Goal: Navigation & Orientation: Find specific page/section

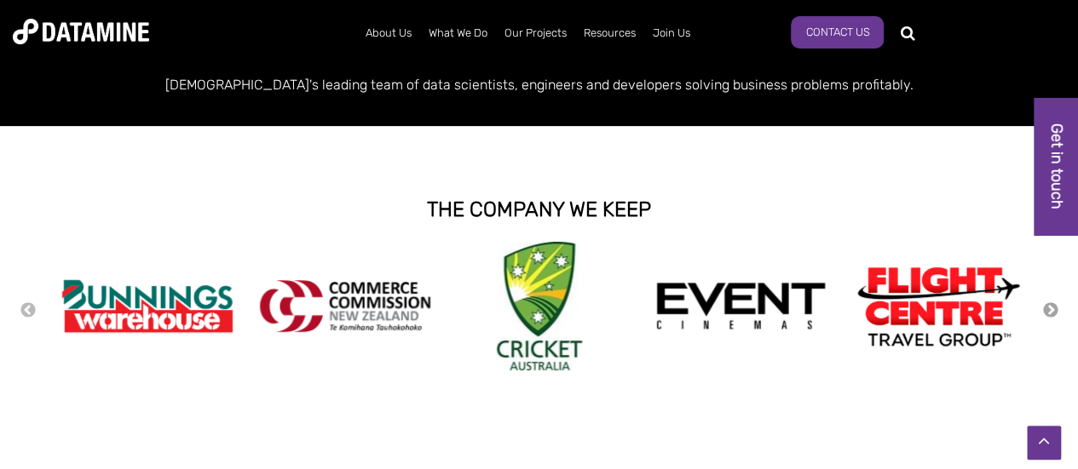
click at [1053, 309] on button "Next" at bounding box center [1050, 311] width 17 height 19
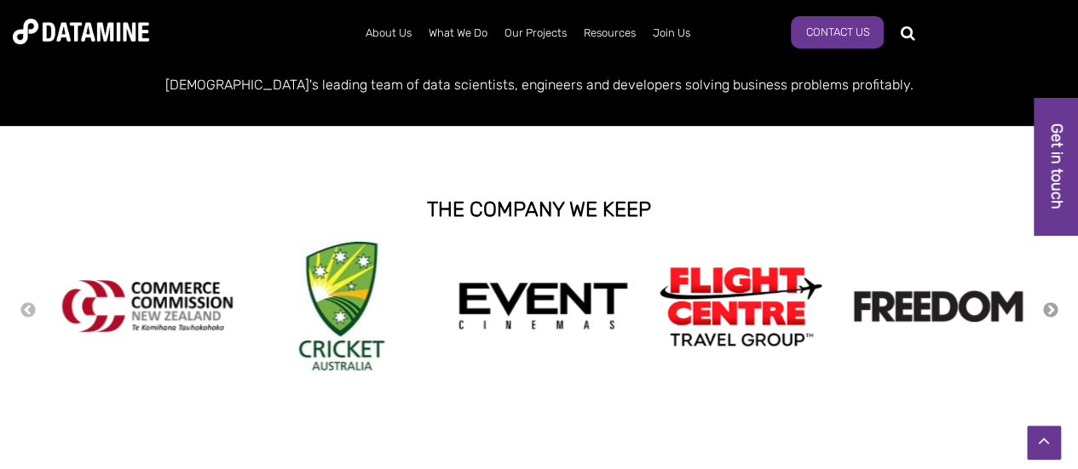
click at [1053, 309] on button "Next" at bounding box center [1050, 311] width 17 height 19
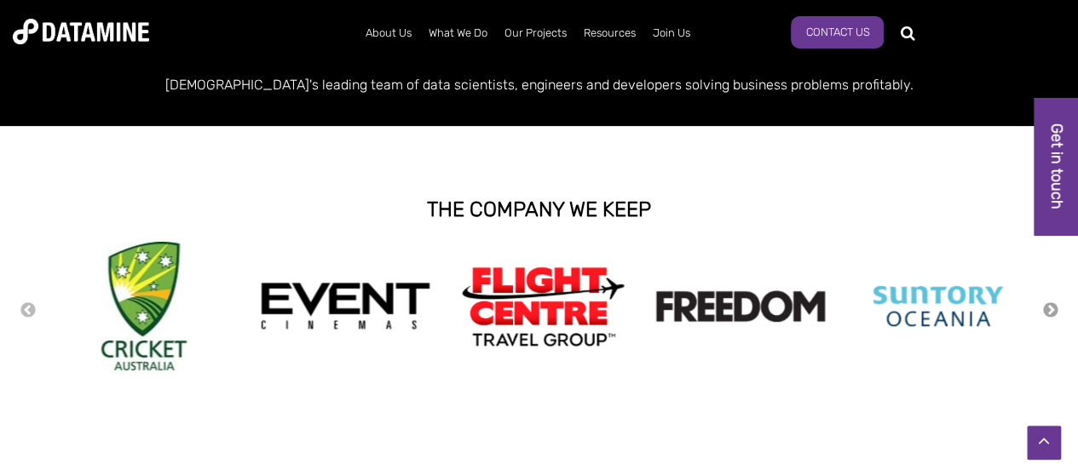
click at [1053, 309] on button "Next" at bounding box center [1050, 311] width 17 height 19
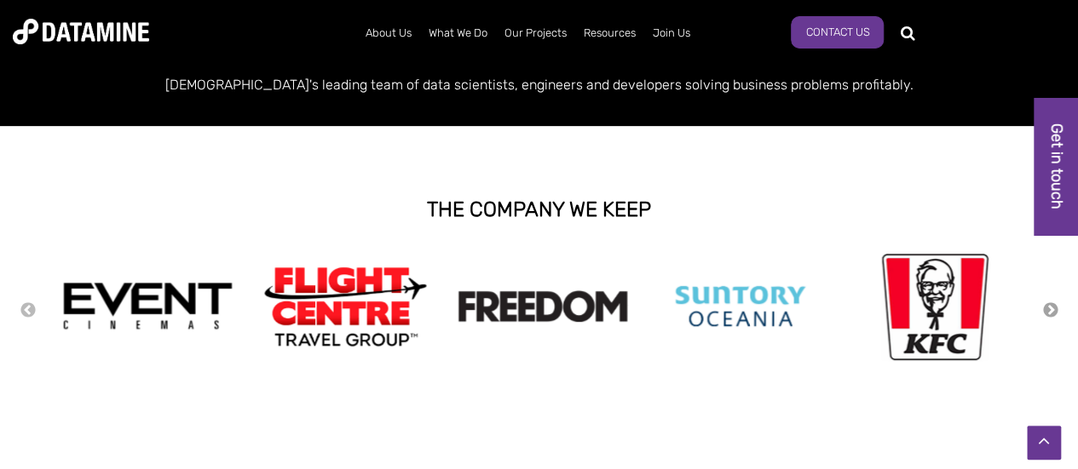
click at [1053, 309] on button "Next" at bounding box center [1050, 311] width 17 height 19
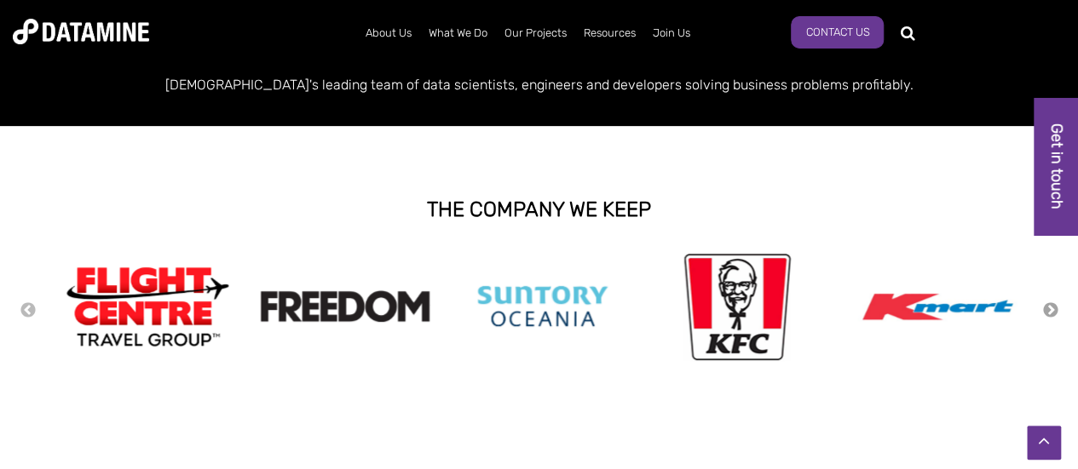
click at [1053, 309] on button "Next" at bounding box center [1050, 311] width 17 height 19
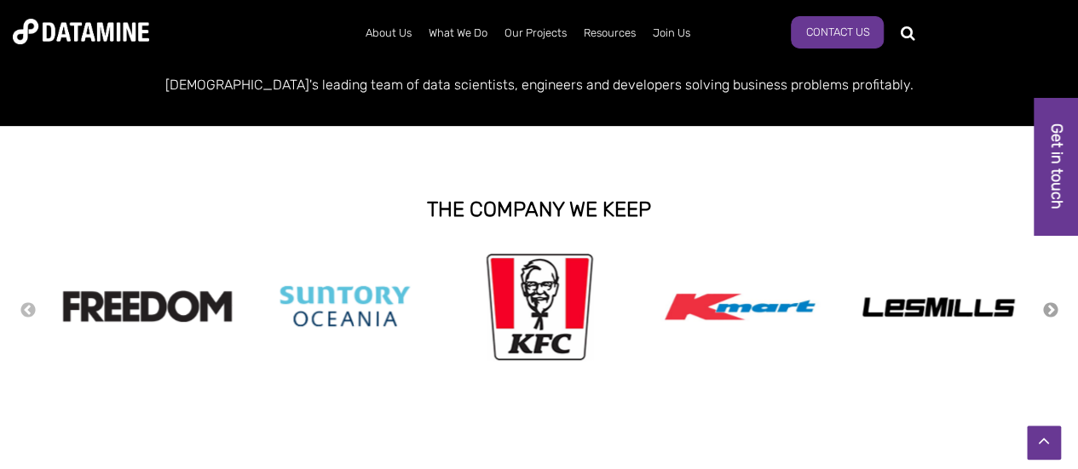
click at [1053, 309] on button "Next" at bounding box center [1050, 311] width 17 height 19
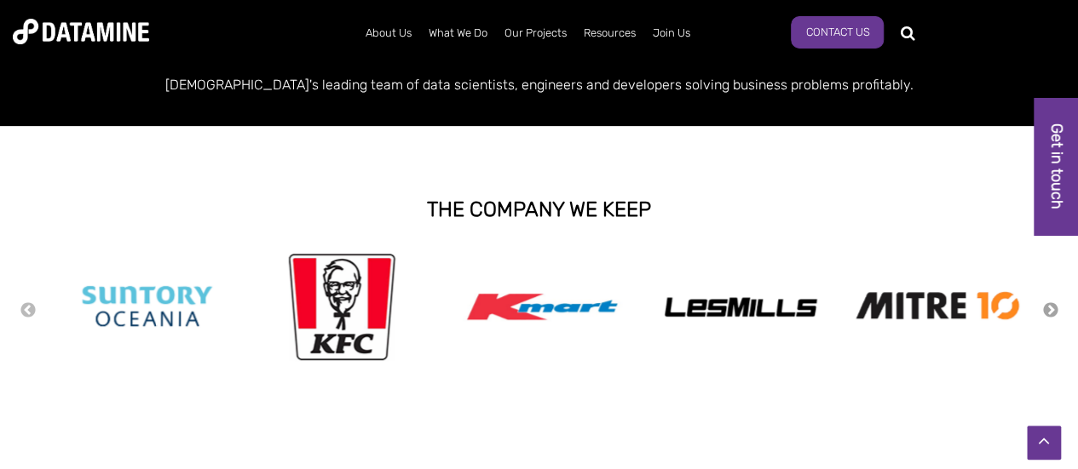
click at [1053, 309] on button "Next" at bounding box center [1050, 311] width 17 height 19
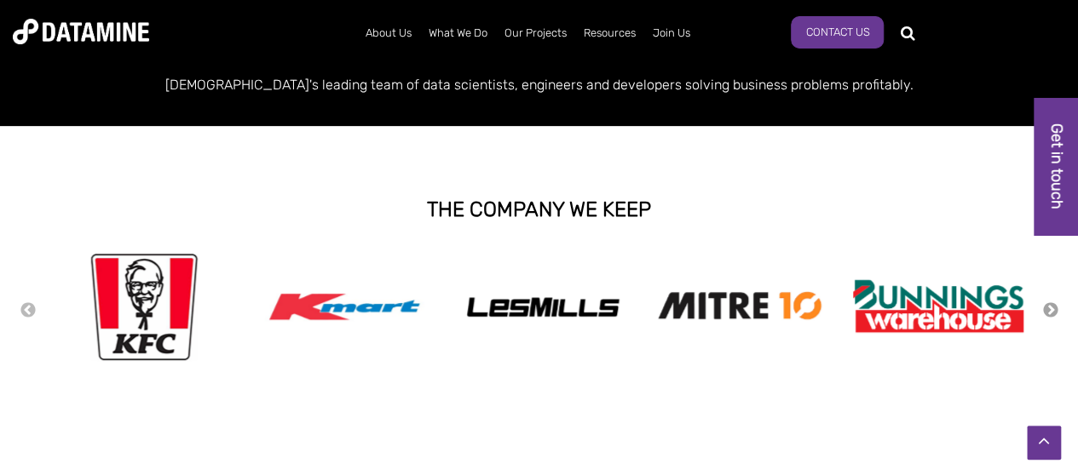
click at [1053, 309] on button "Next" at bounding box center [1050, 311] width 17 height 19
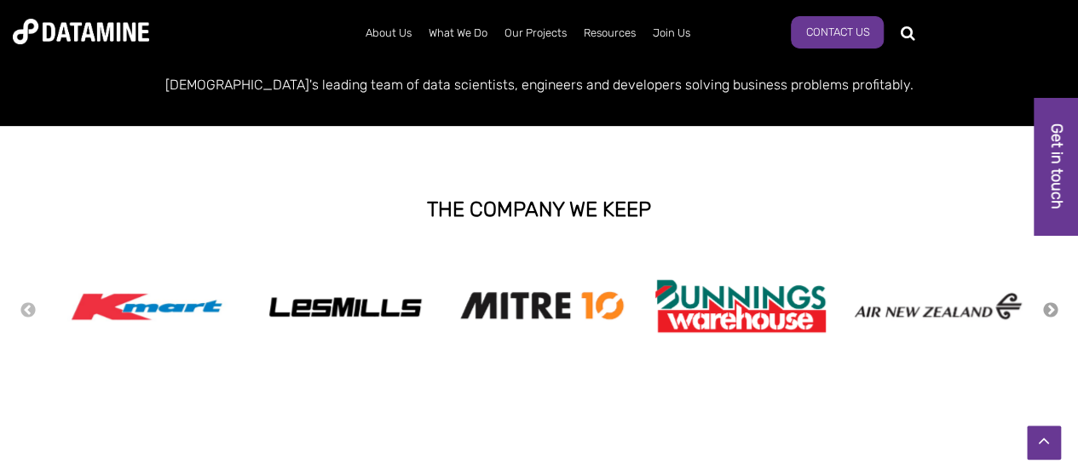
click at [1053, 309] on button "Next" at bounding box center [1050, 311] width 17 height 19
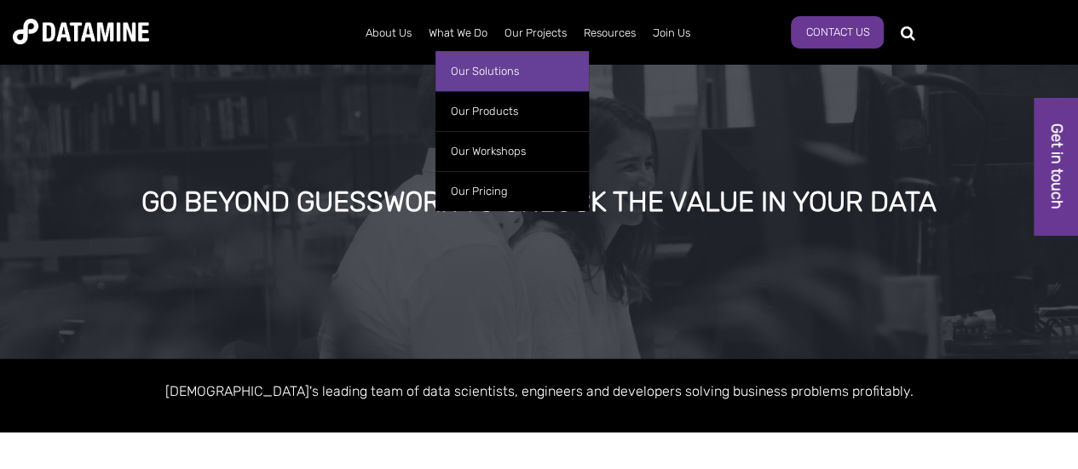
click at [442, 67] on link "Our Solutions" at bounding box center [511, 71] width 153 height 40
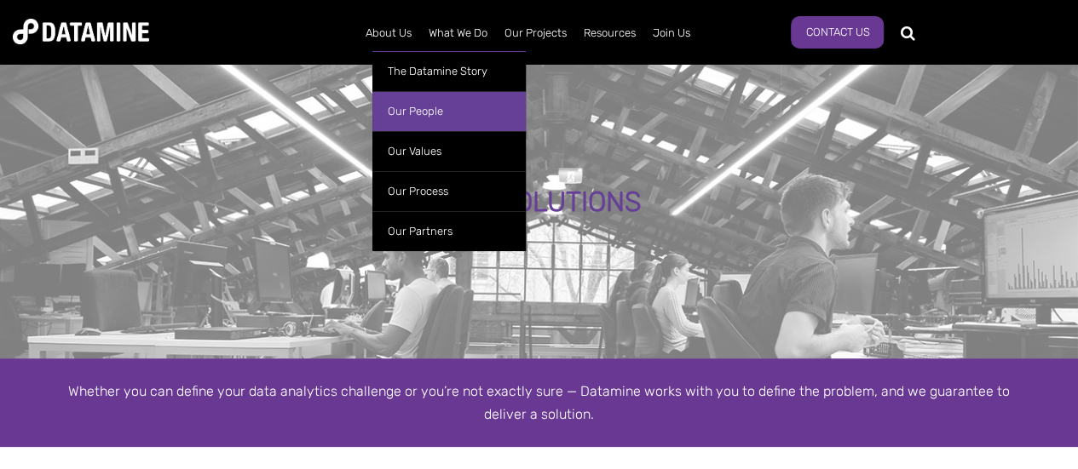
click at [412, 106] on link "Our People" at bounding box center [448, 111] width 153 height 40
